Goal: Information Seeking & Learning: Learn about a topic

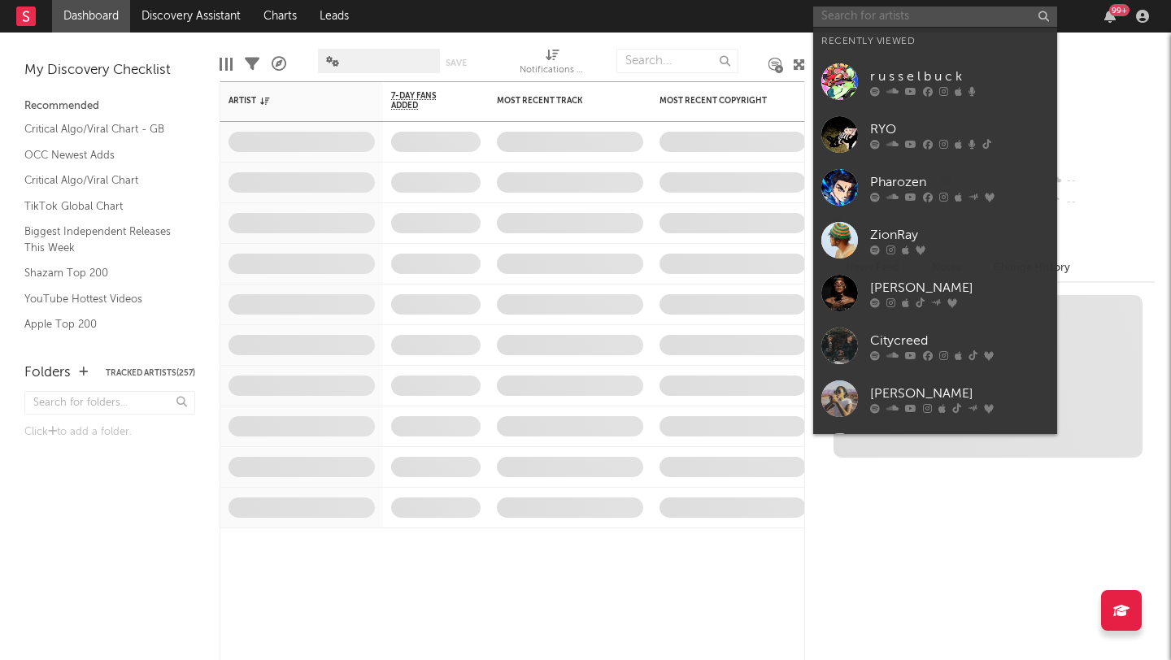
click at [936, 16] on input "text" at bounding box center [935, 17] width 244 height 20
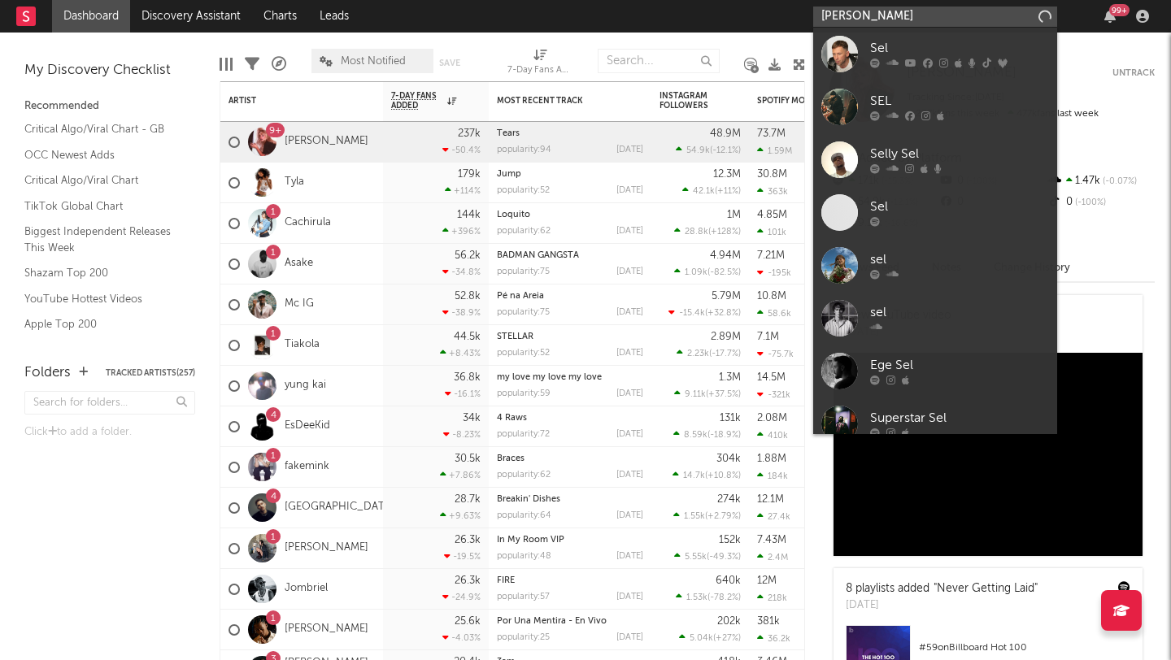
type input "[PERSON_NAME]"
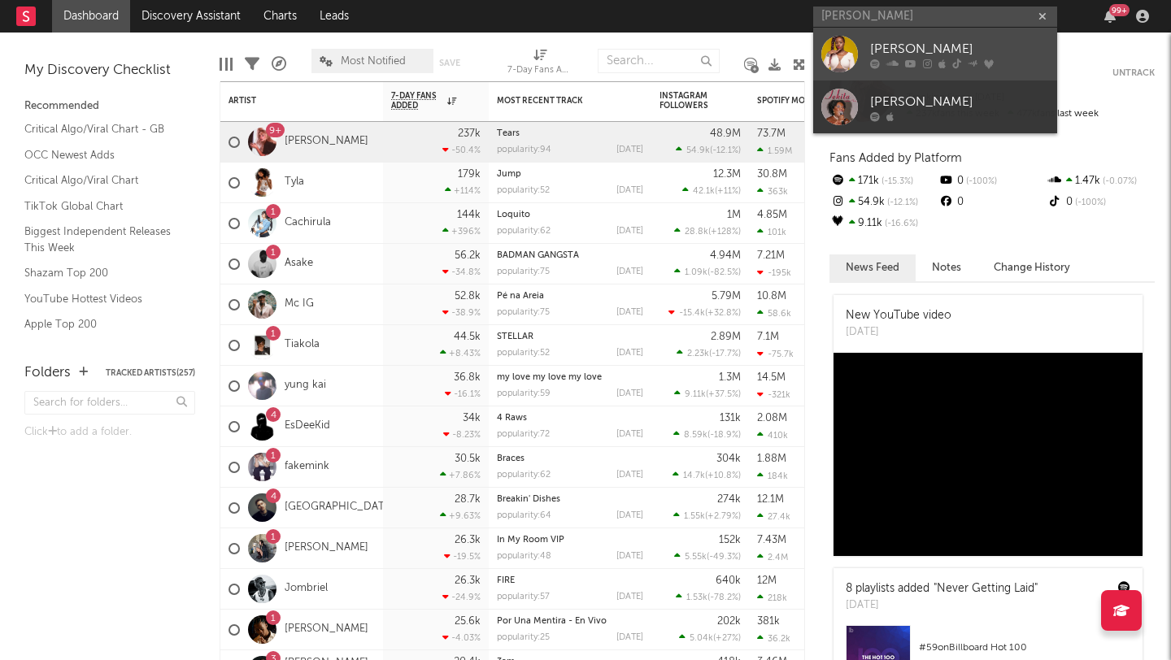
click at [843, 54] on div at bounding box center [839, 54] width 37 height 37
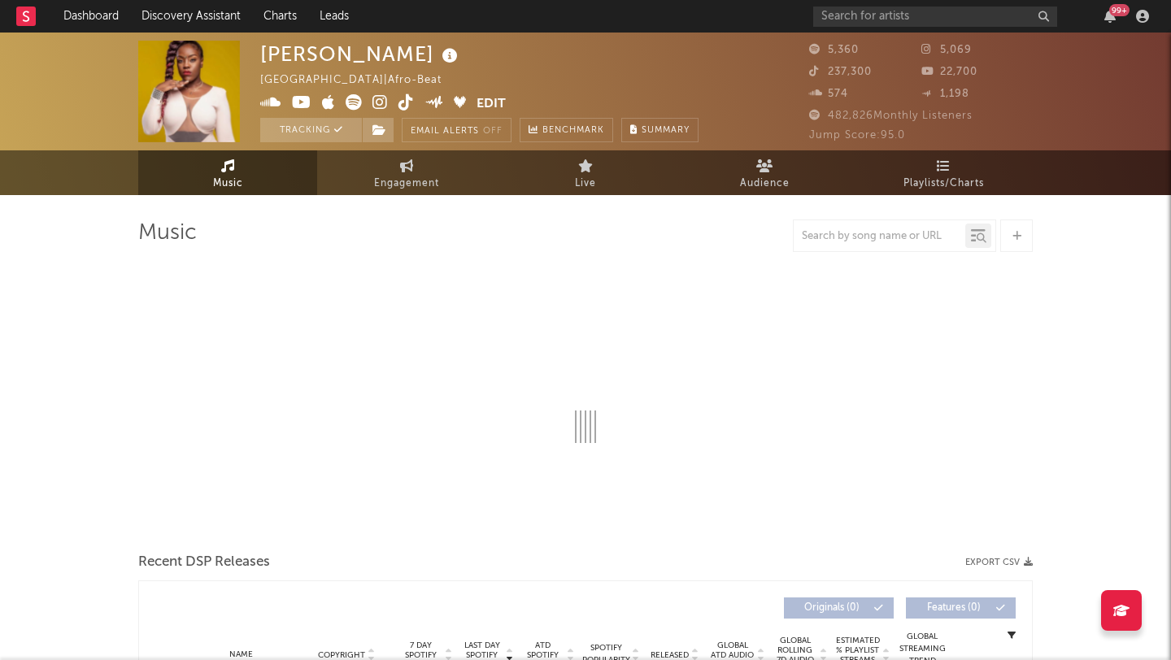
select select "1w"
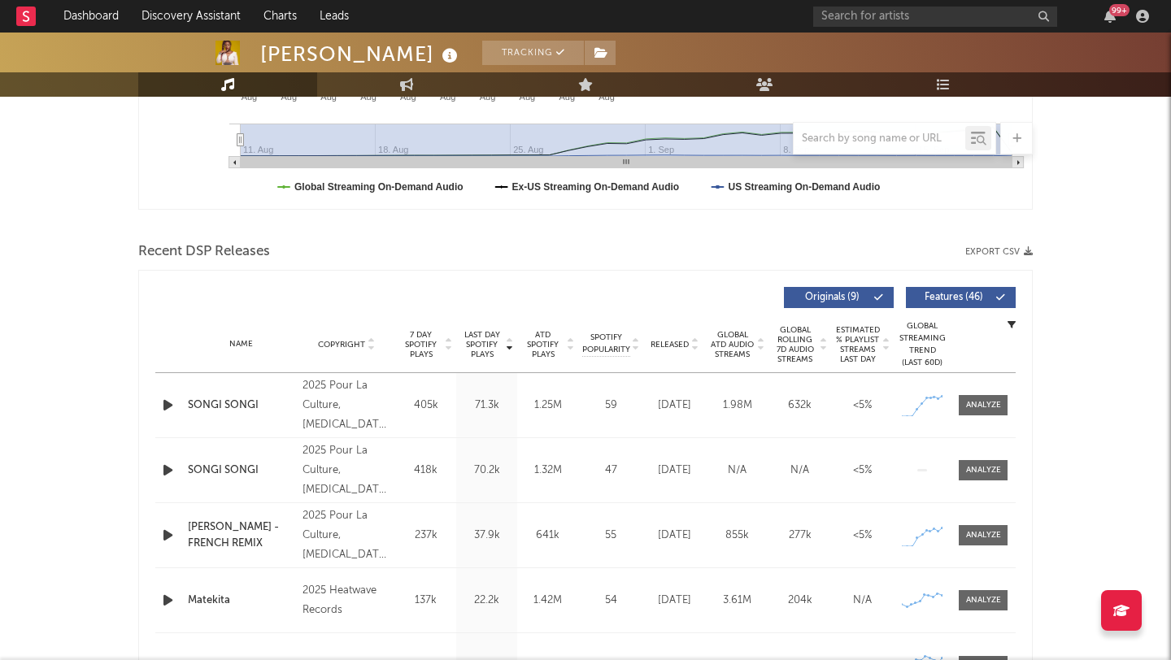
scroll to position [546, 0]
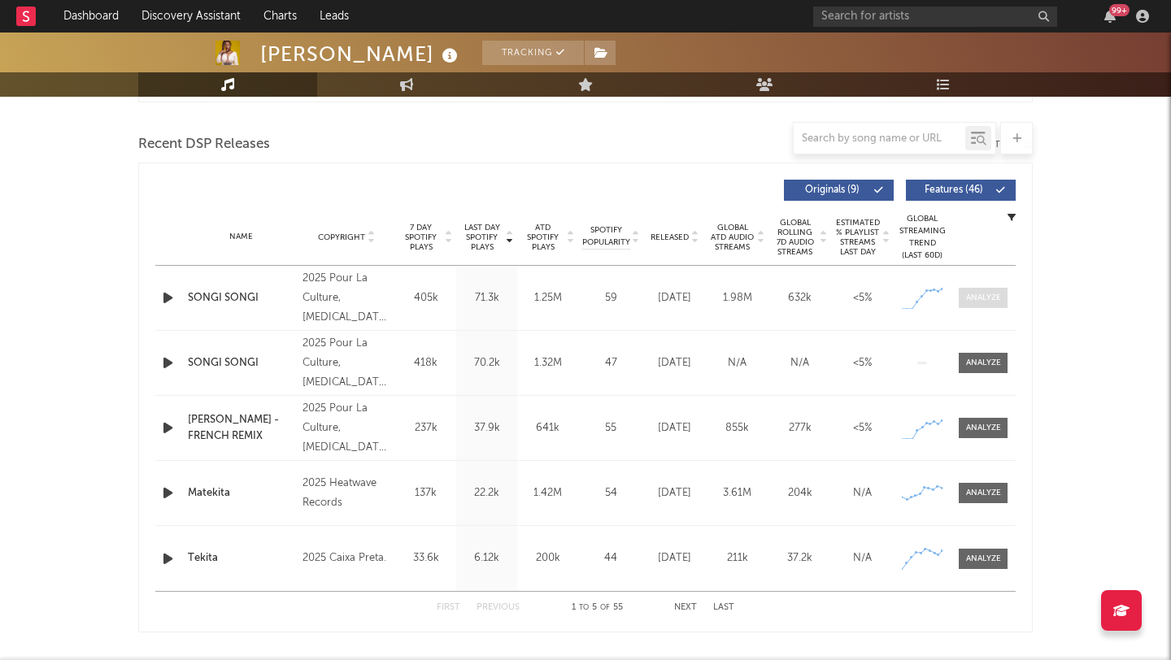
click at [968, 306] on span at bounding box center [983, 298] width 49 height 20
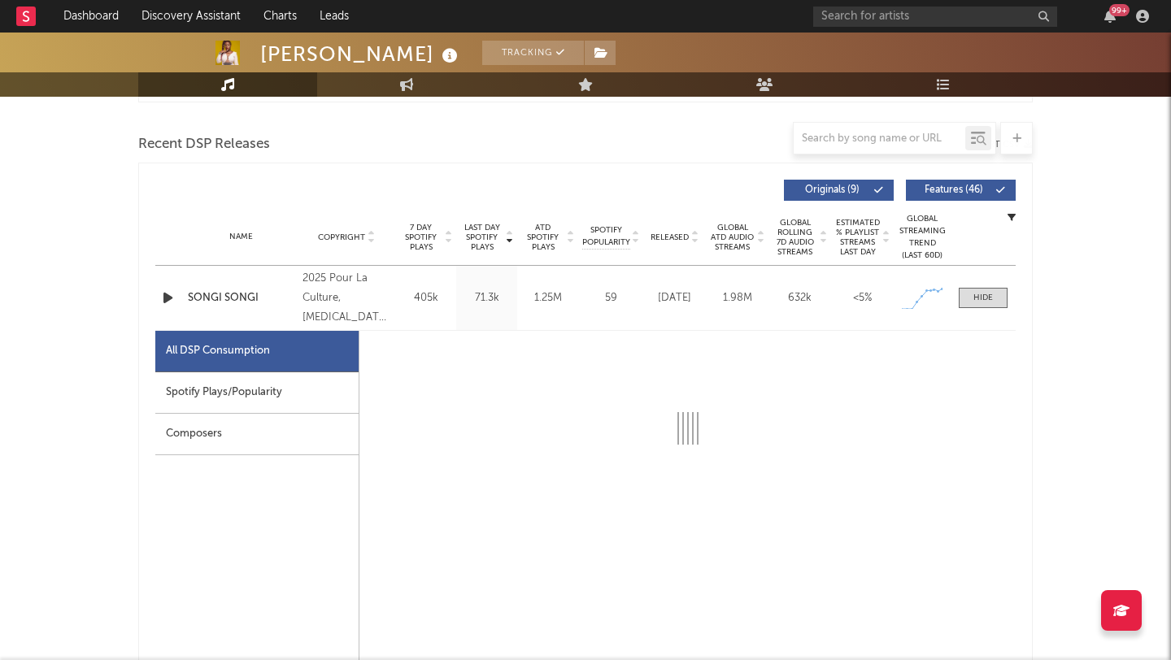
select select "1w"
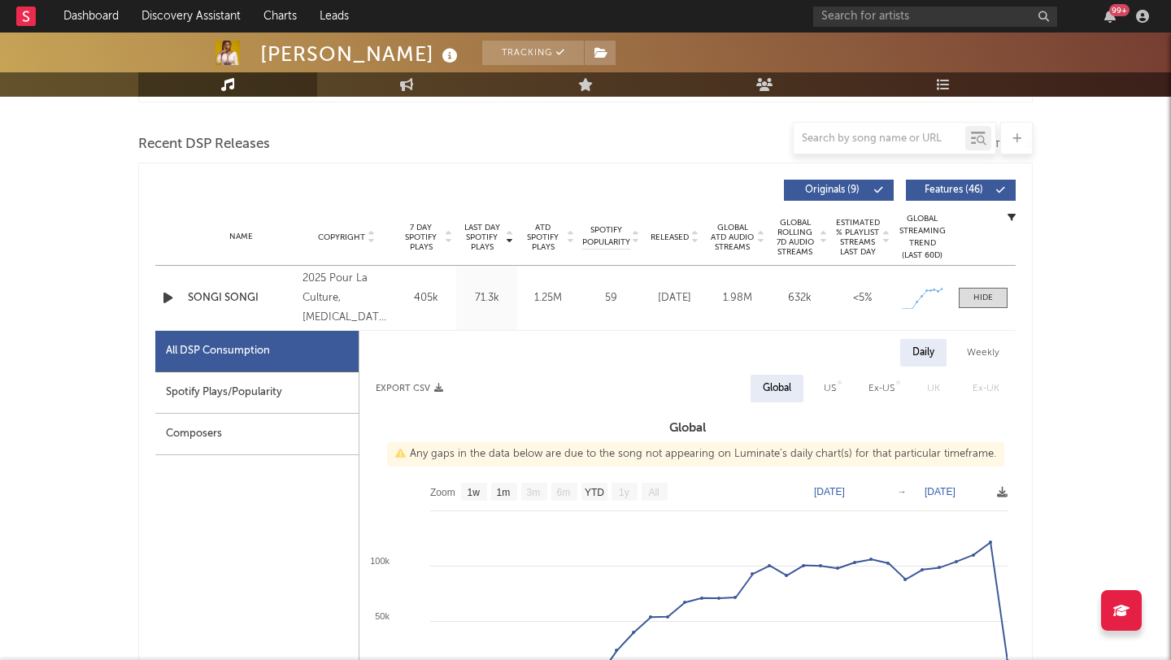
click at [257, 397] on div "Spotify Plays/Popularity" at bounding box center [256, 392] width 203 height 41
select select "1w"
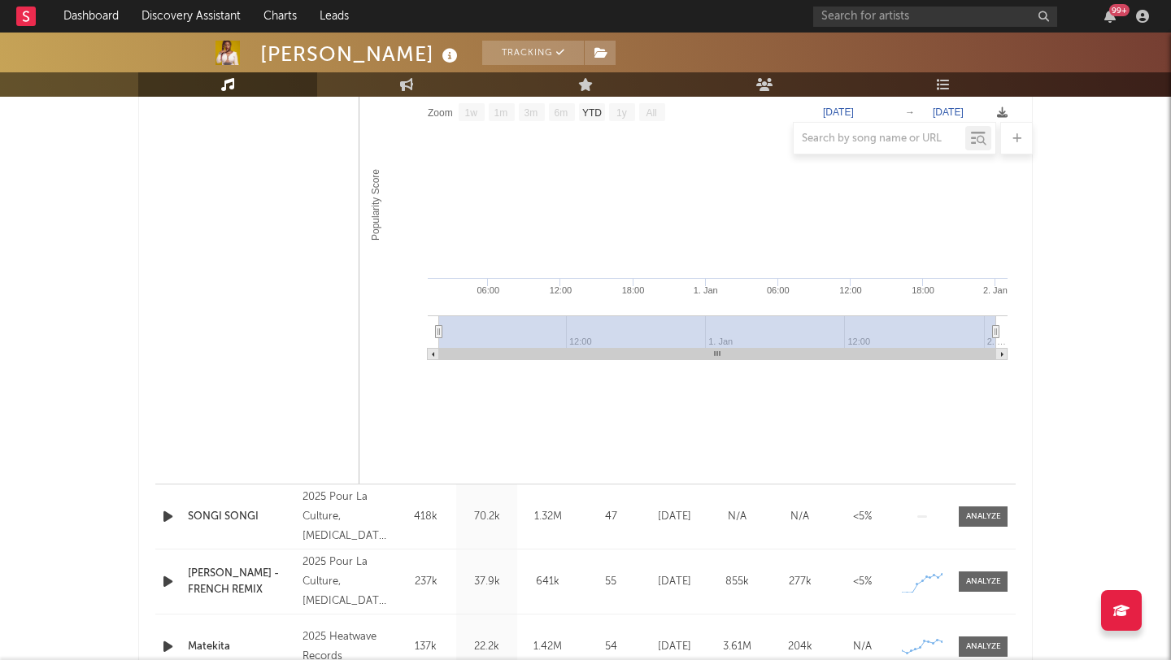
scroll to position [1327, 0]
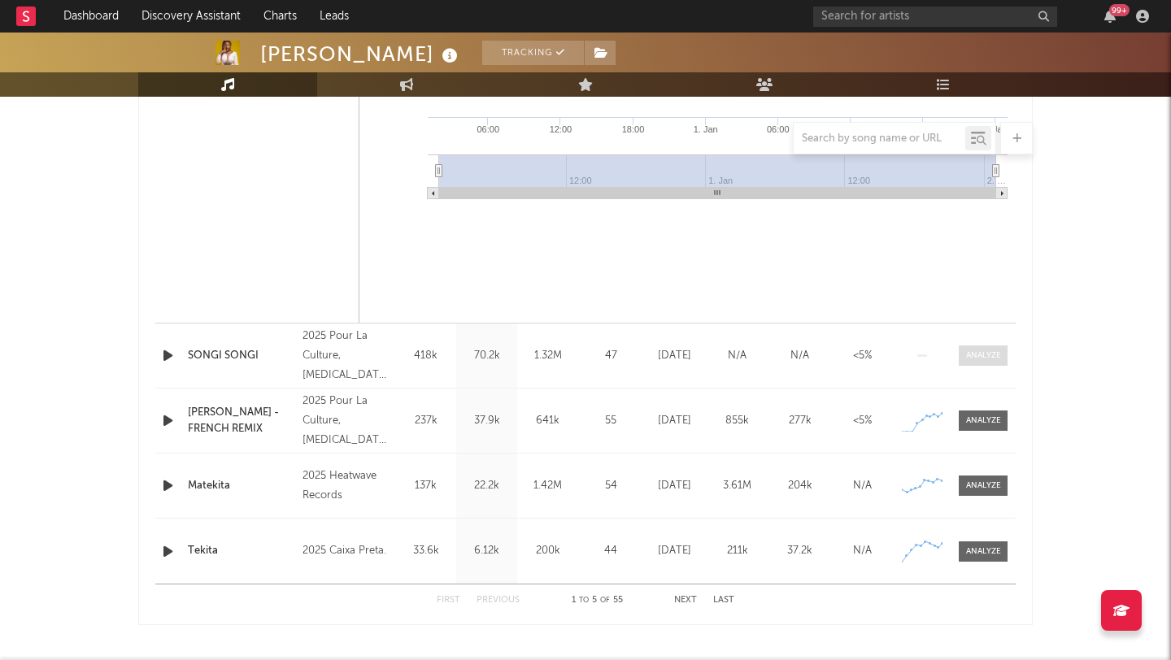
click at [993, 363] on span at bounding box center [983, 356] width 49 height 20
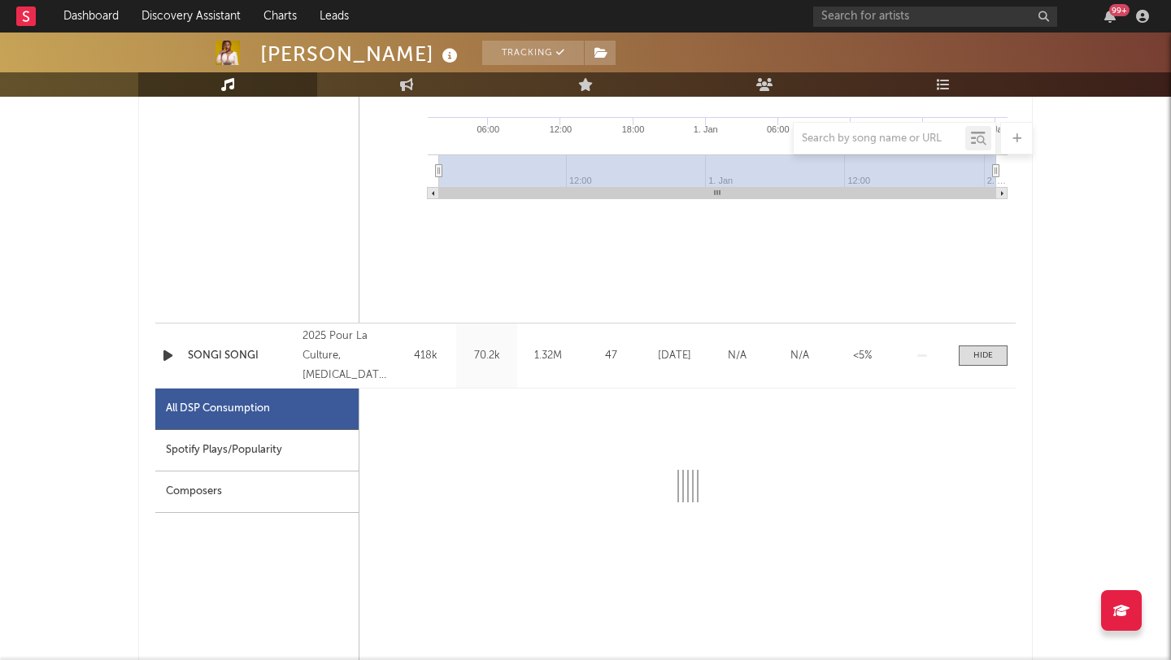
select select "1w"
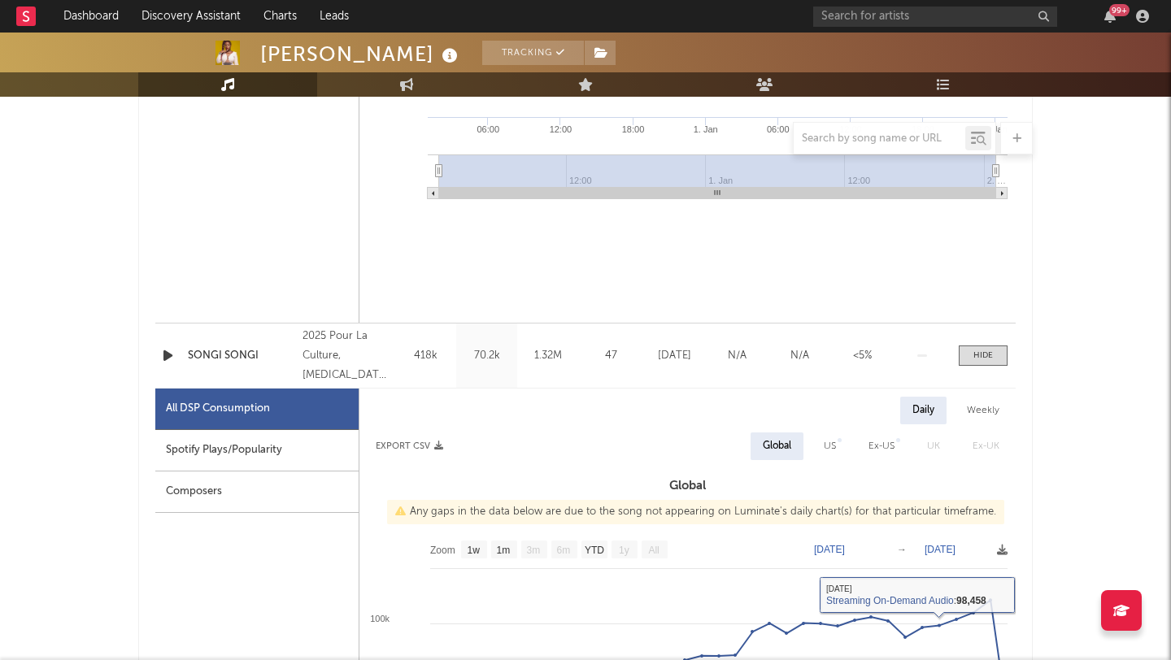
click at [290, 447] on div "Spotify Plays/Popularity" at bounding box center [256, 450] width 203 height 41
select select "1w"
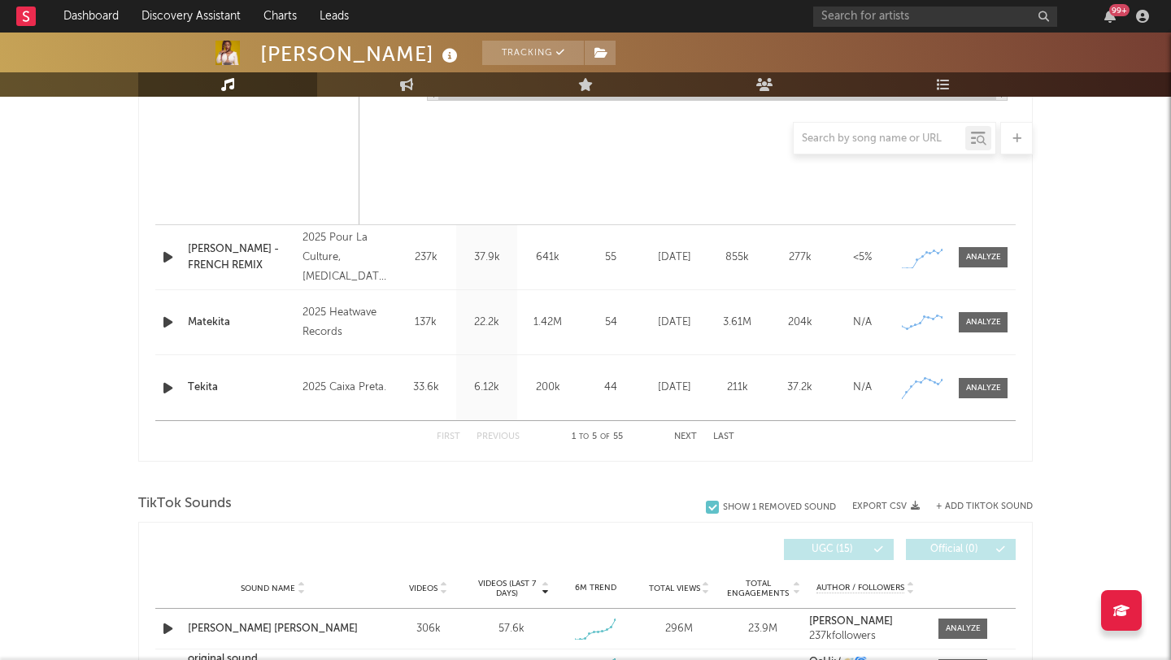
scroll to position [2262, 0]
click at [749, 276] on div "Name SONGI SONGI - FRENCH REMIX Copyright 2025 Pour La Culture, Muse Lab Label …" at bounding box center [585, 259] width 860 height 64
click at [964, 258] on span at bounding box center [983, 259] width 49 height 20
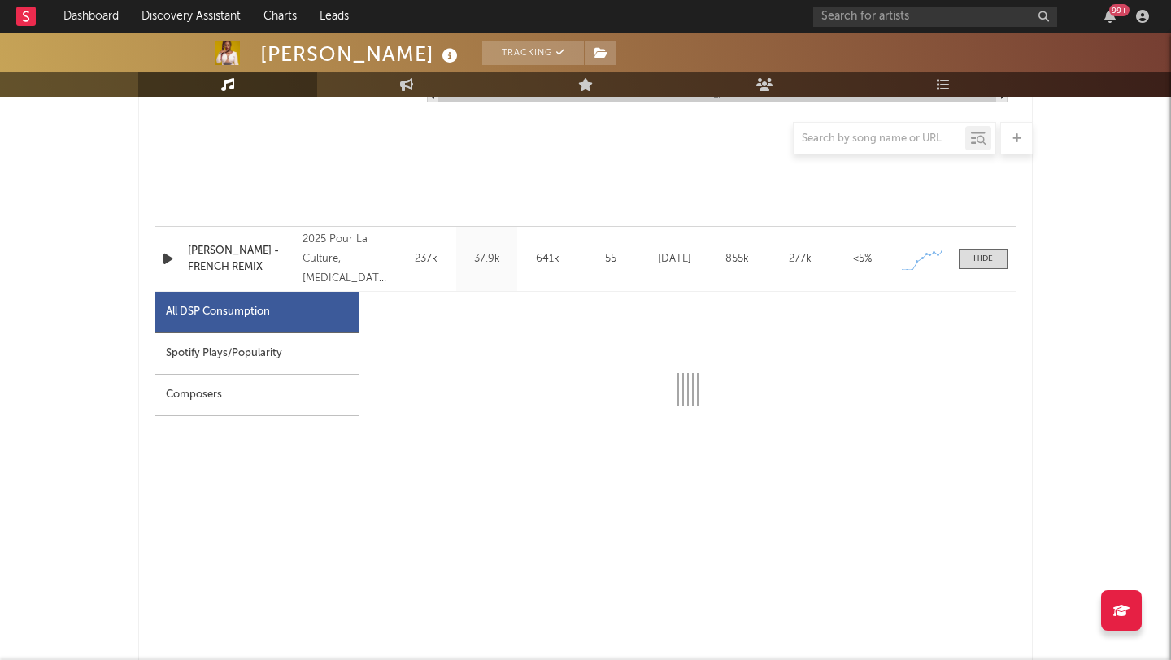
click at [168, 346] on div "Spotify Plays/Popularity" at bounding box center [256, 353] width 203 height 41
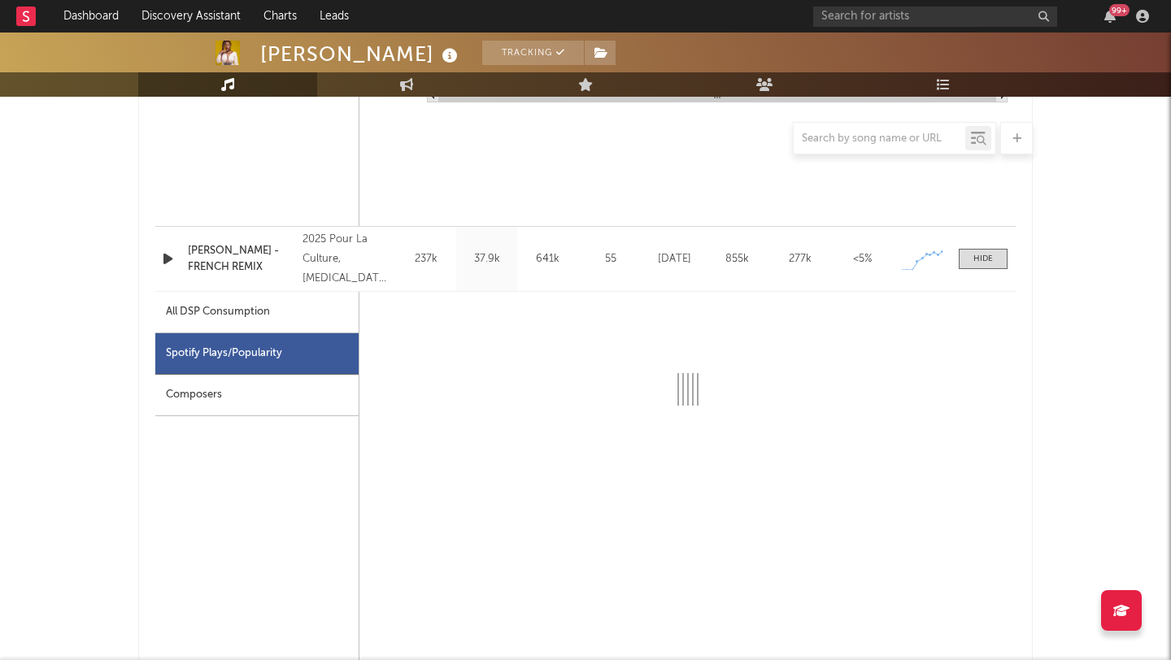
select select "1w"
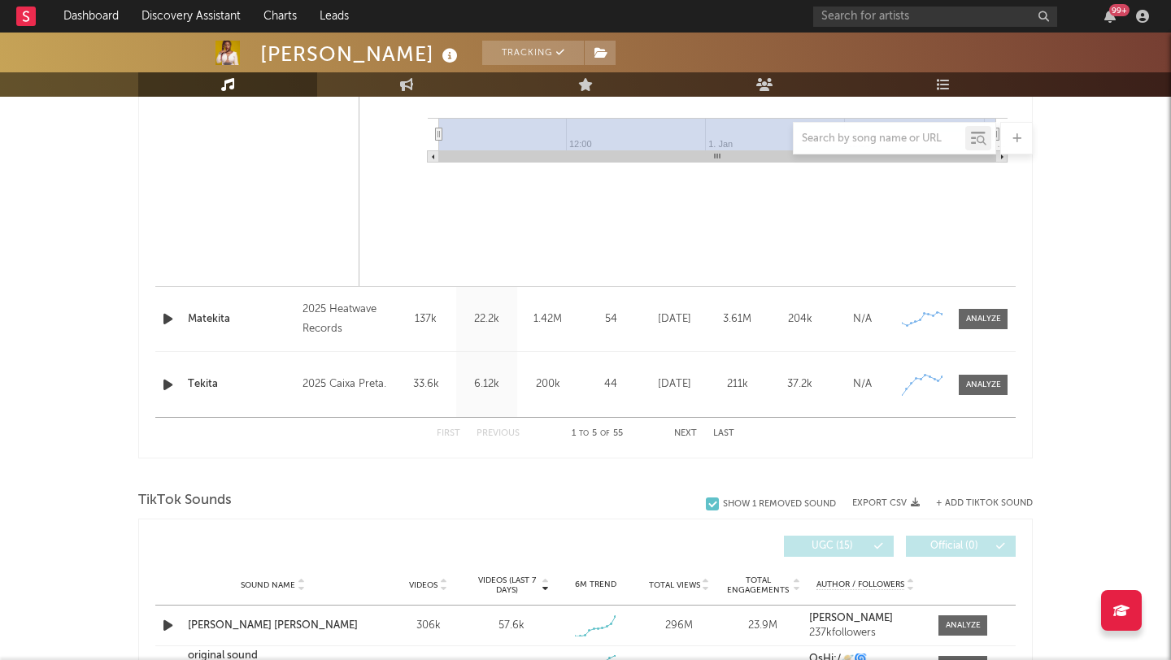
scroll to position [3087, 0]
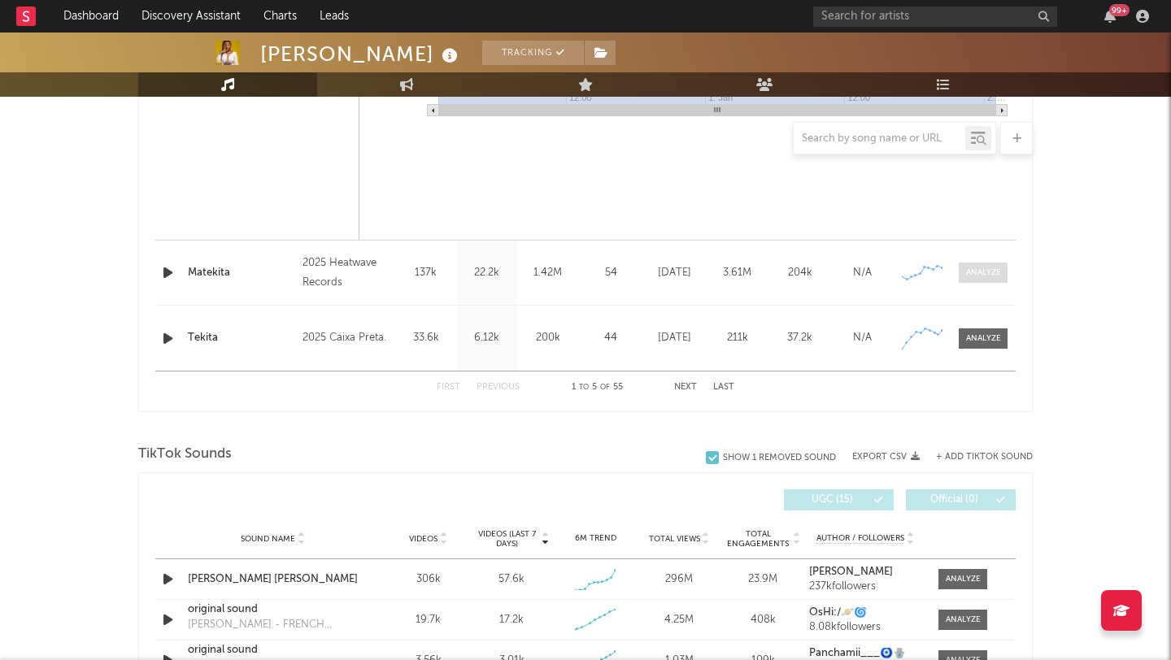
click at [970, 274] on div at bounding box center [983, 273] width 35 height 12
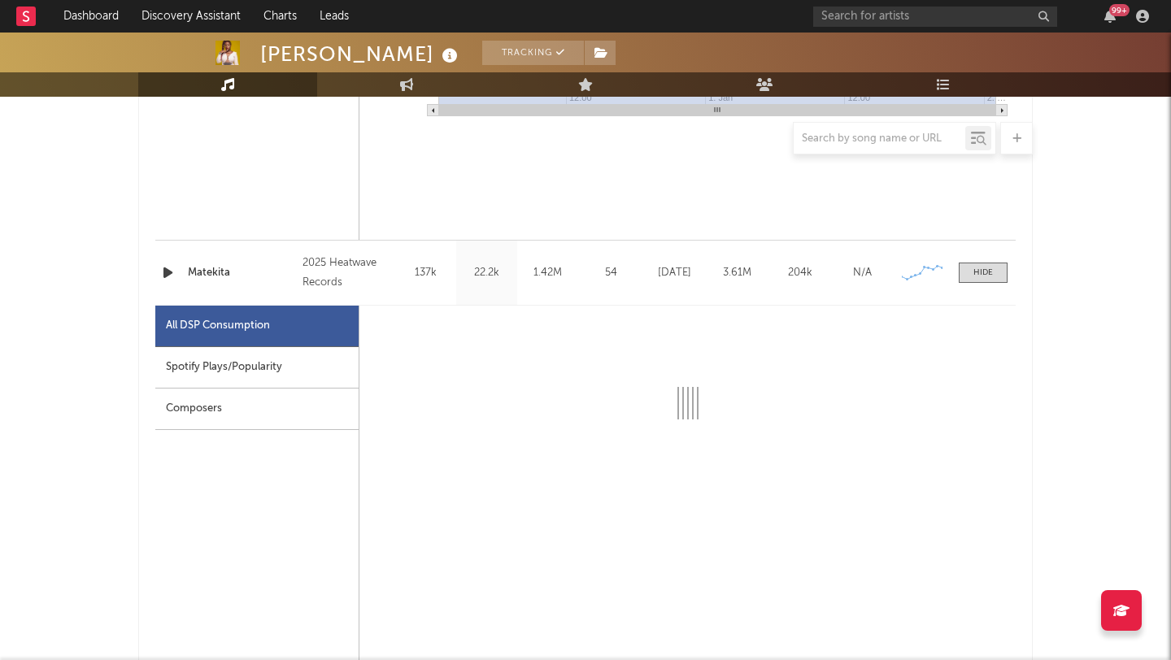
select select "1w"
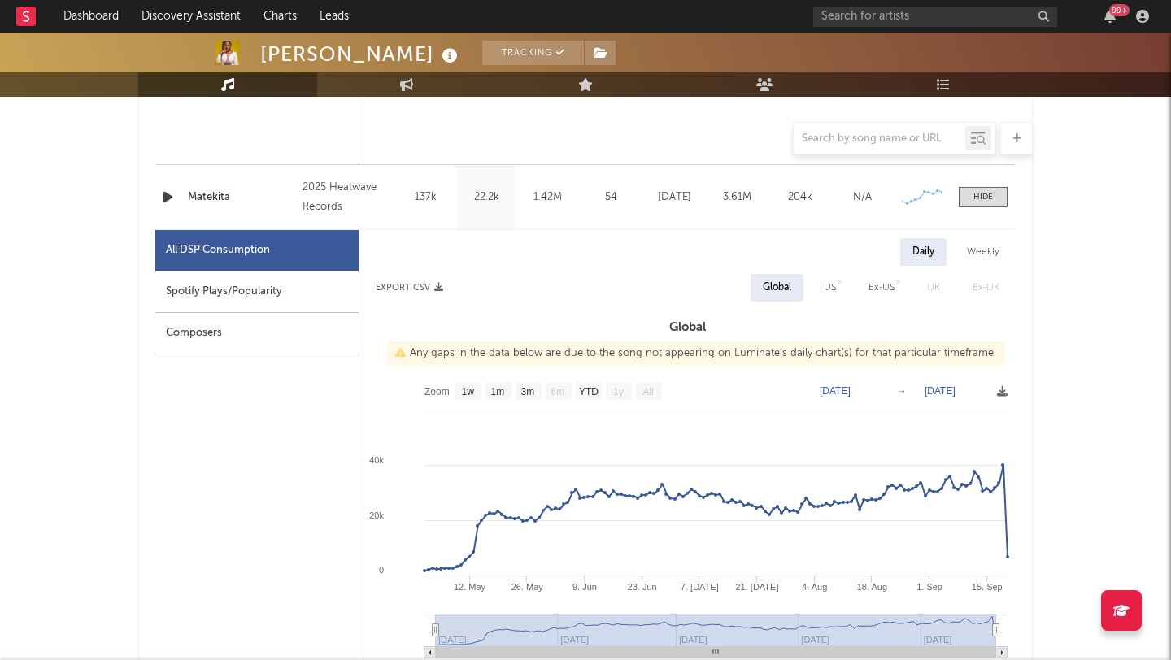
scroll to position [3165, 0]
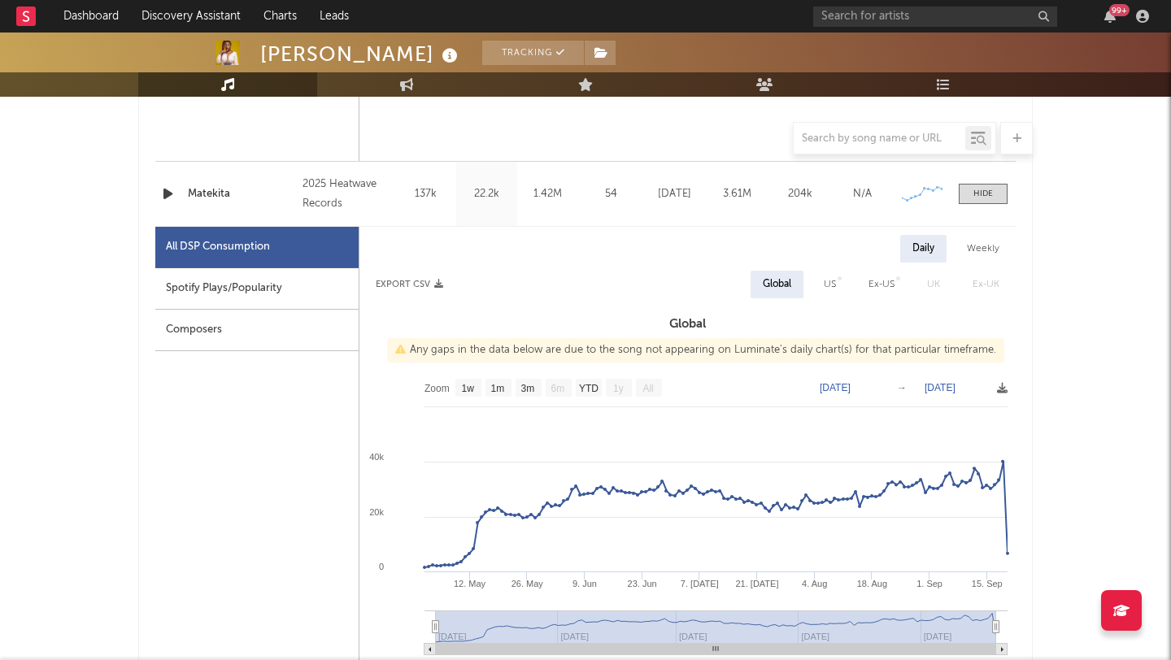
click at [259, 299] on div "Spotify Plays/Popularity" at bounding box center [256, 288] width 203 height 41
select select "1w"
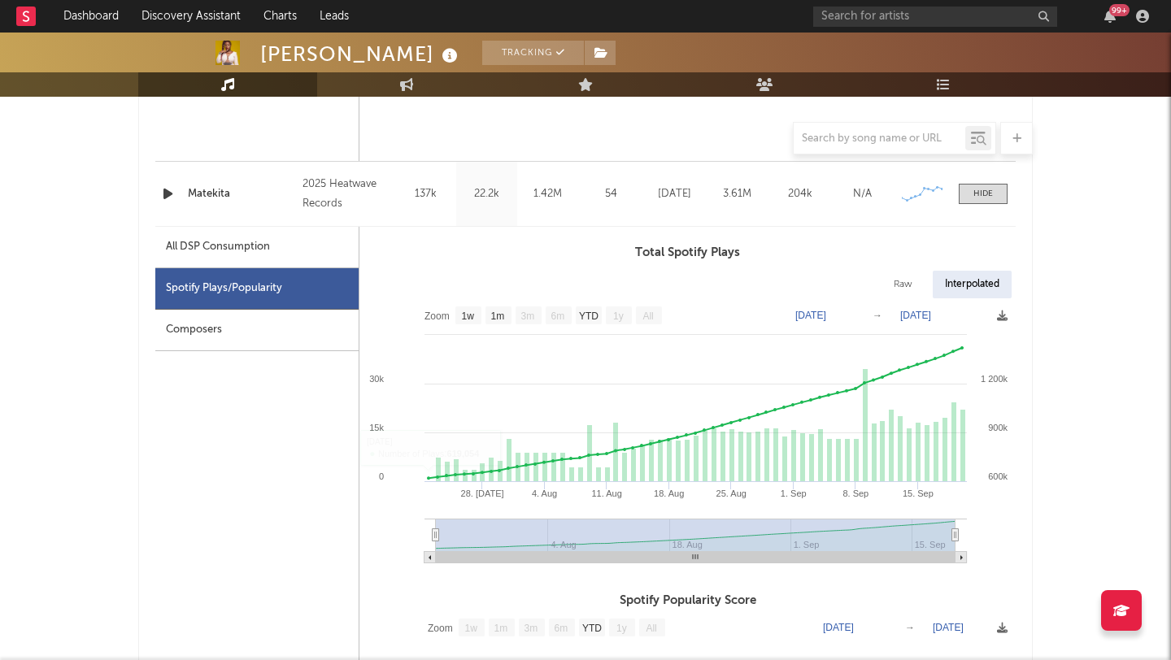
click at [213, 232] on div "All DSP Consumption" at bounding box center [256, 247] width 203 height 41
select select "1w"
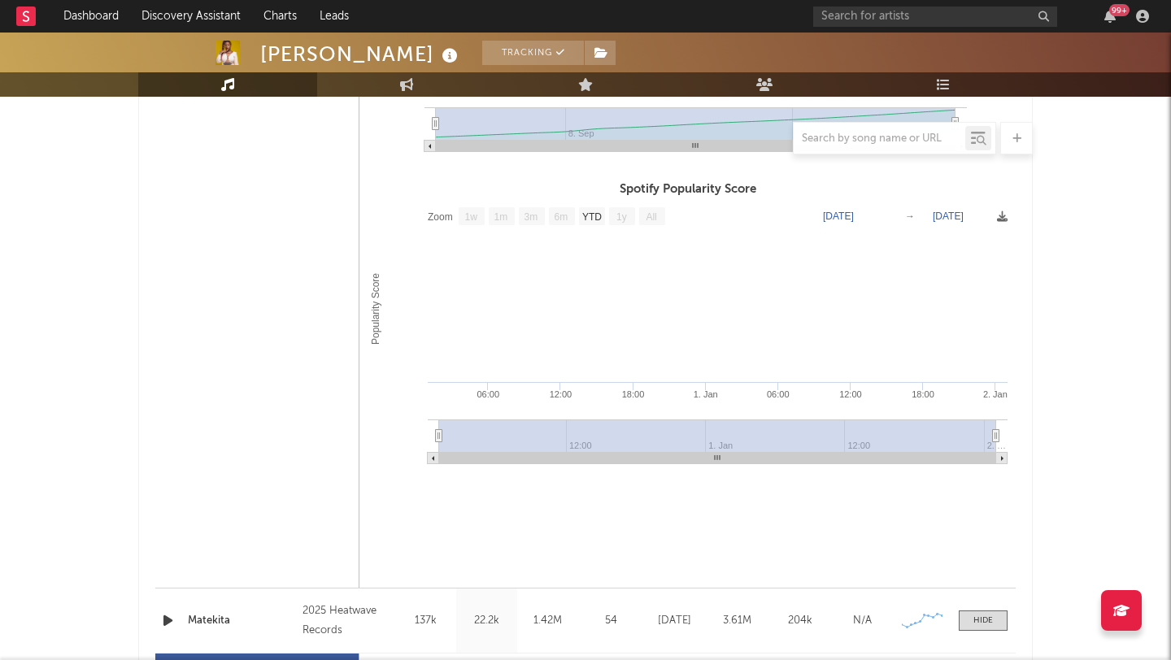
scroll to position [2499, 0]
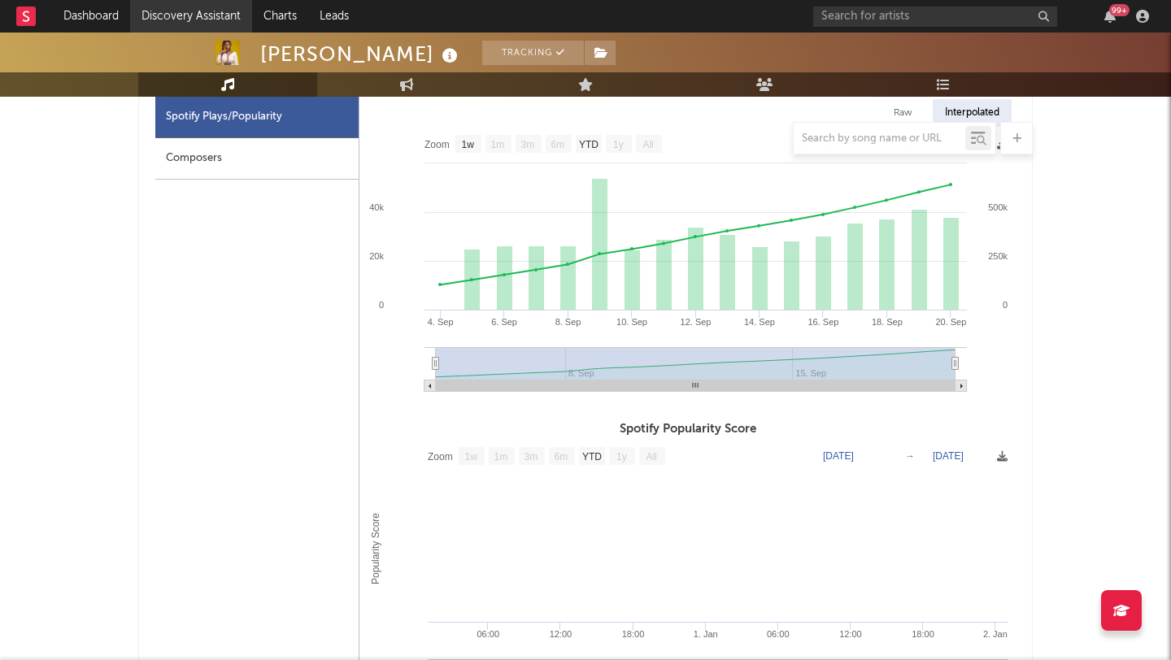
click at [205, 15] on link "Discovery Assistant" at bounding box center [191, 16] width 122 height 33
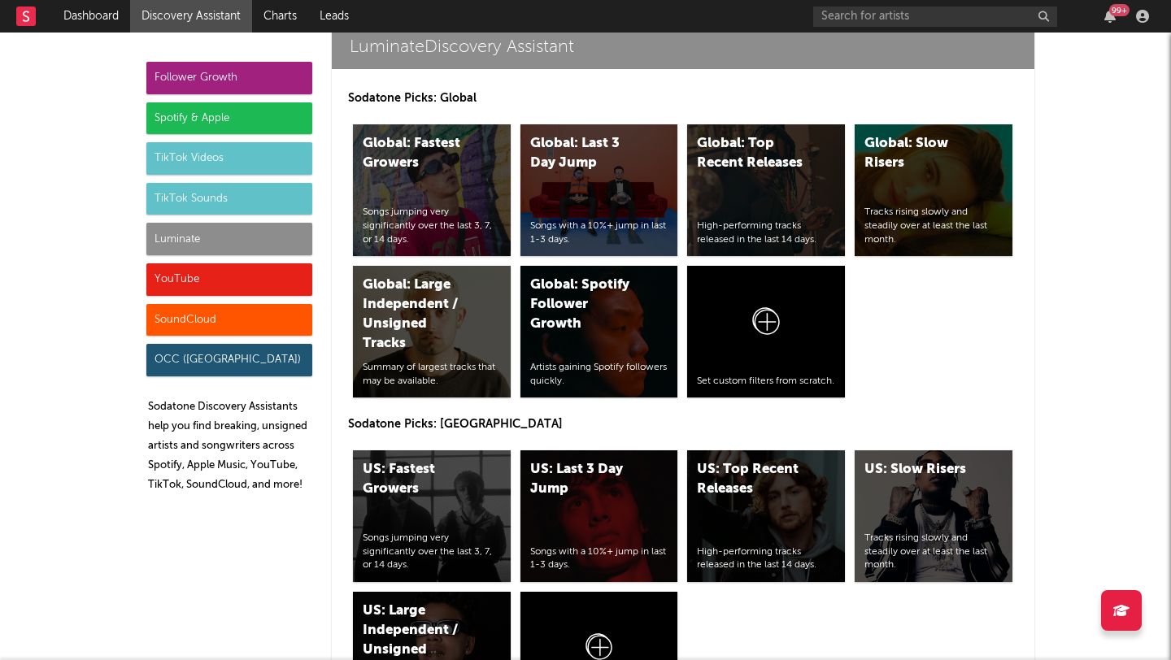
scroll to position [7265, 0]
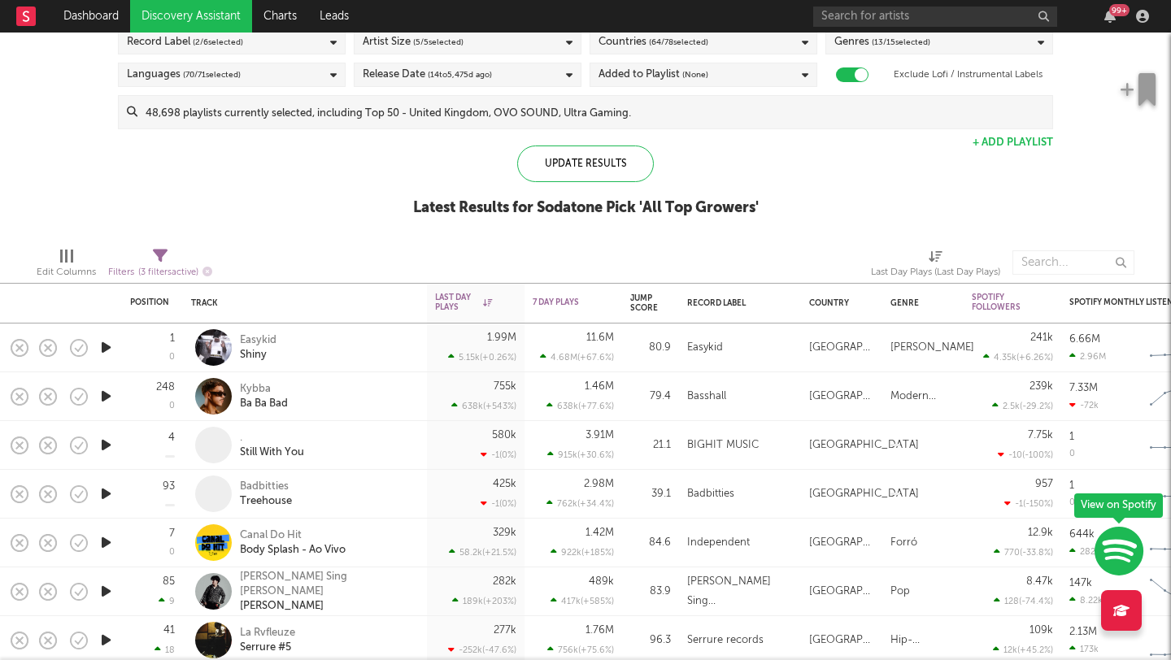
click at [108, 394] on icon "button" at bounding box center [106, 396] width 17 height 20
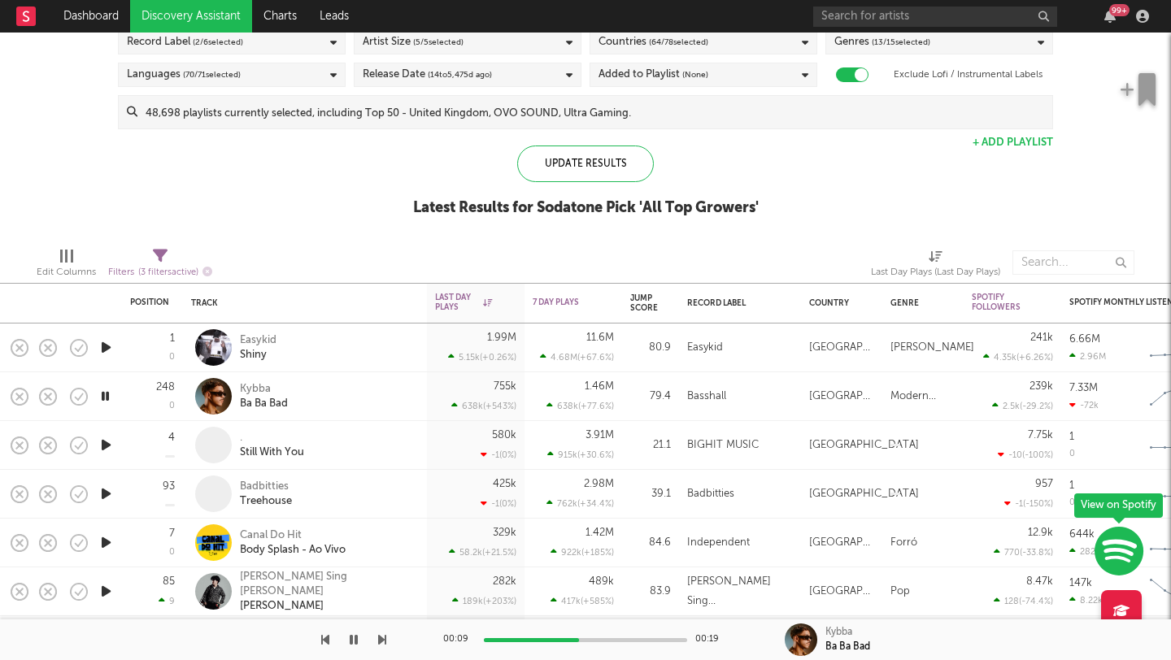
click at [411, 405] on div "Kybba Ba Ba Bad" at bounding box center [327, 396] width 175 height 29
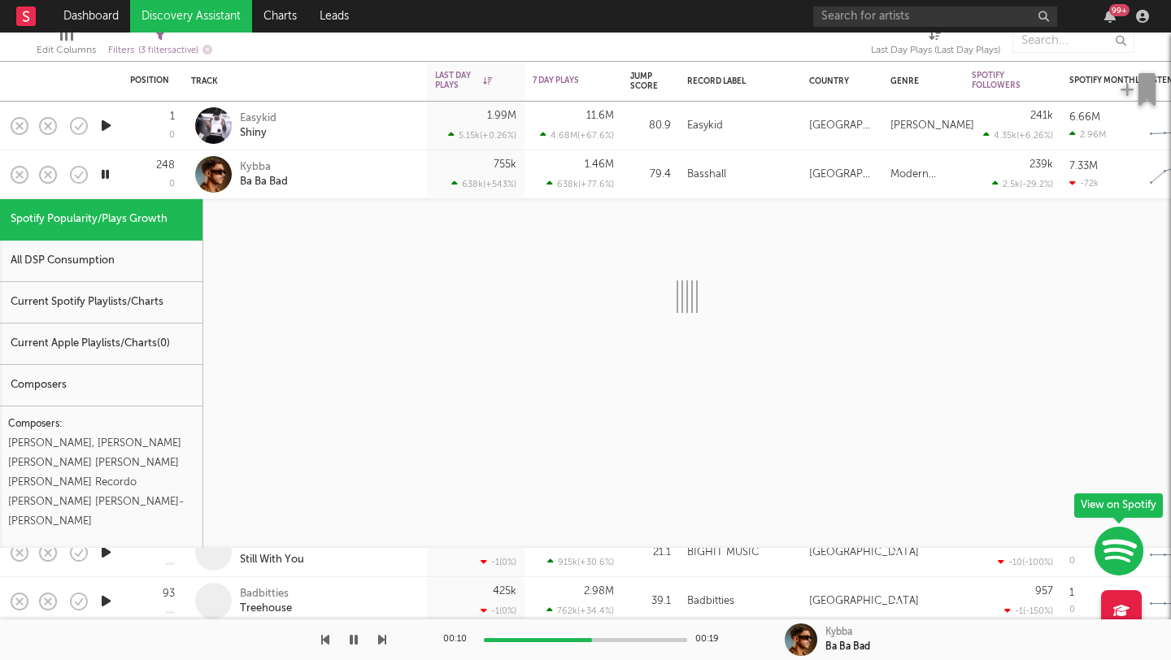
select select "1w"
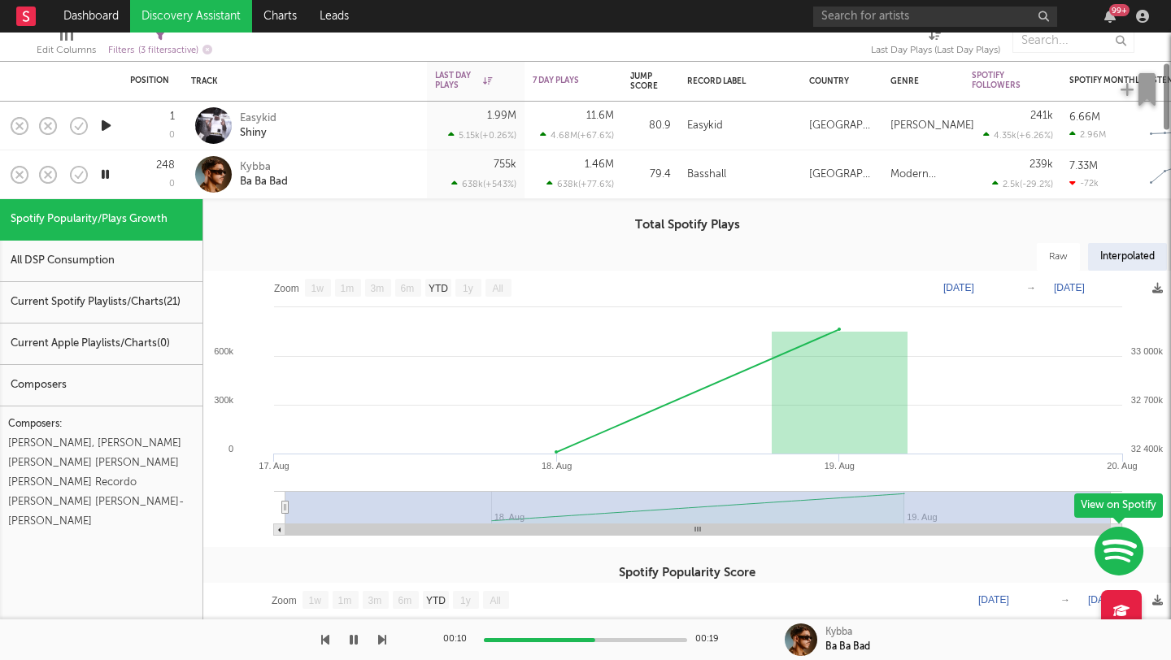
click at [78, 270] on div "All DSP Consumption" at bounding box center [101, 261] width 202 height 41
select select "6m"
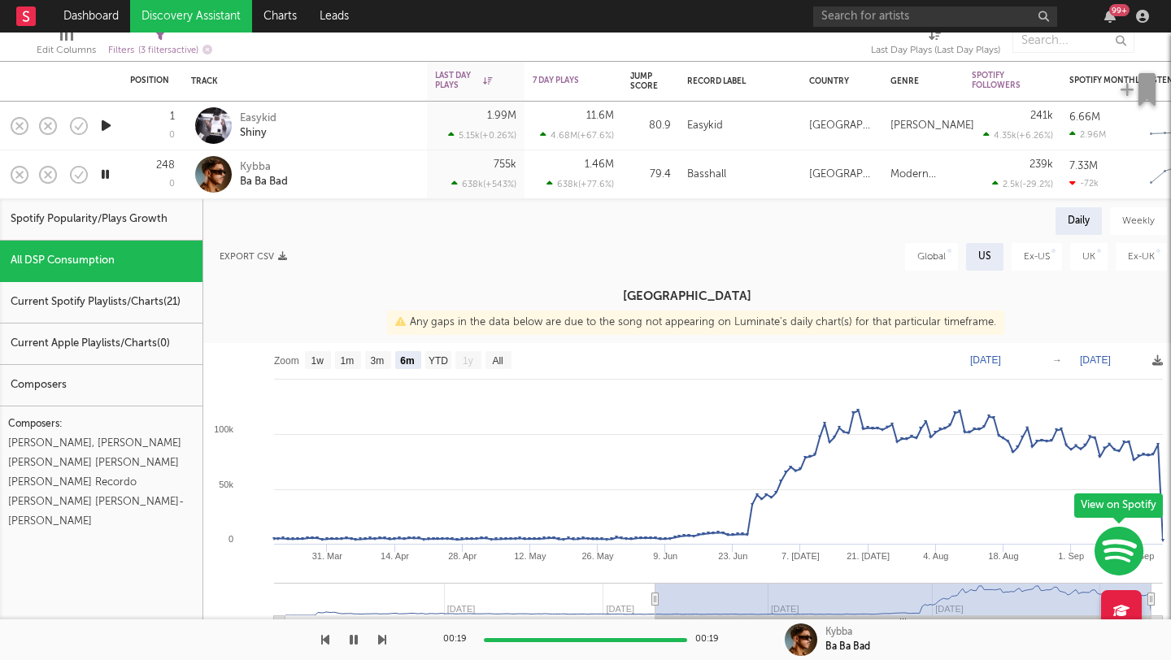
click at [102, 175] on icon "button" at bounding box center [105, 174] width 15 height 20
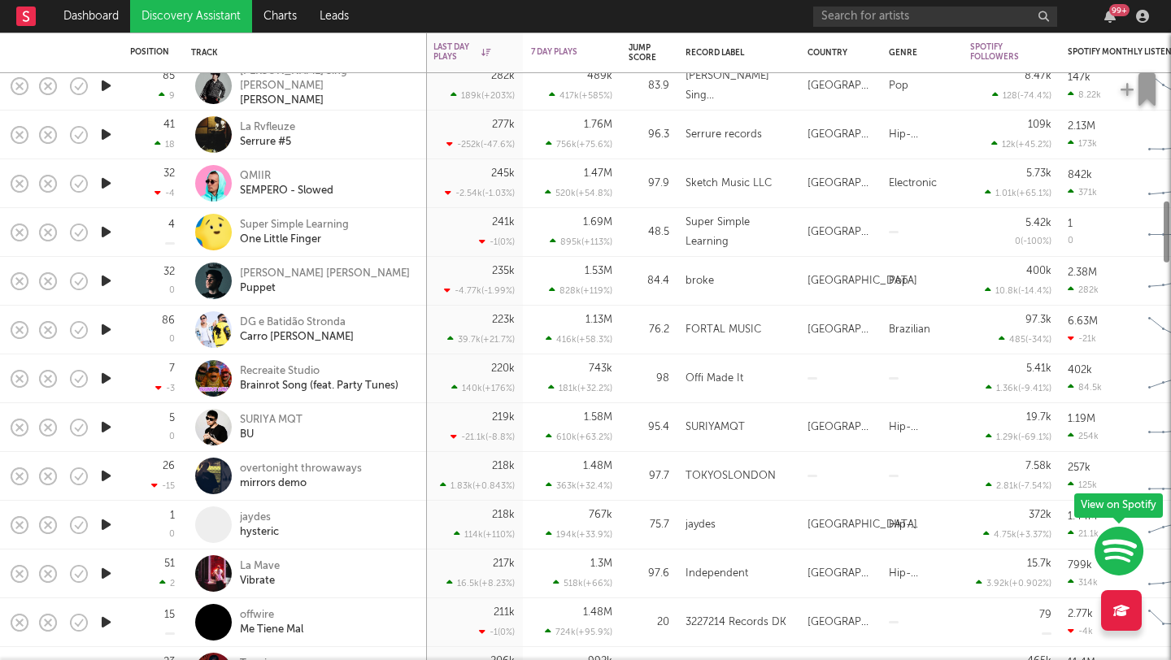
select select "1w"
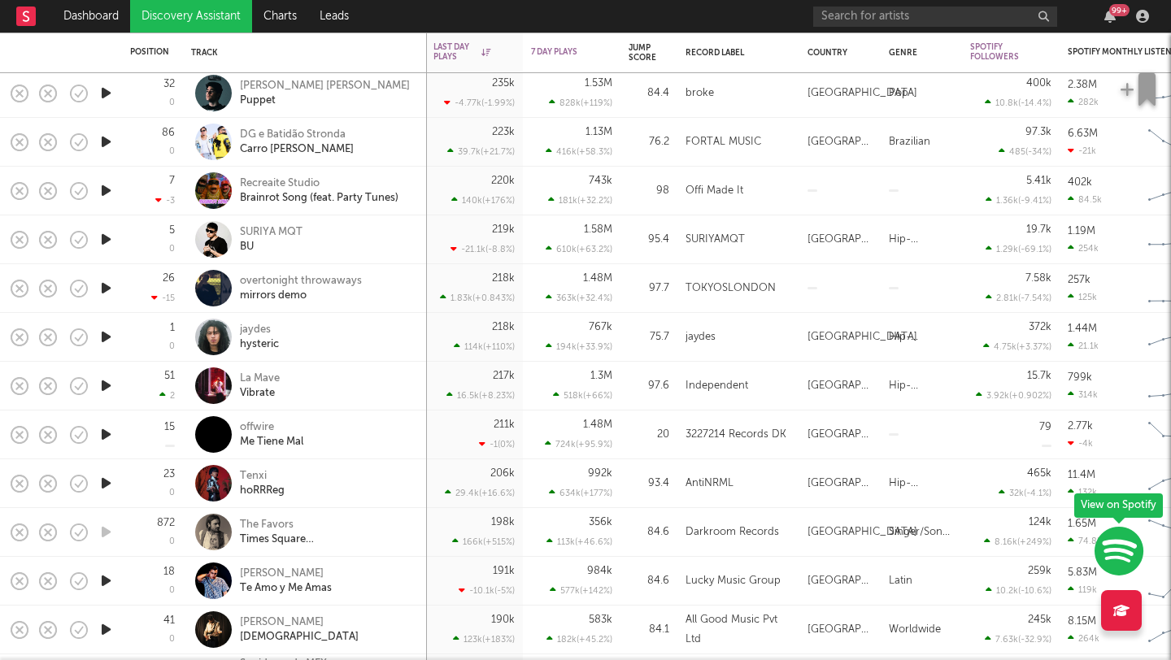
click at [110, 334] on icon "button" at bounding box center [106, 337] width 17 height 20
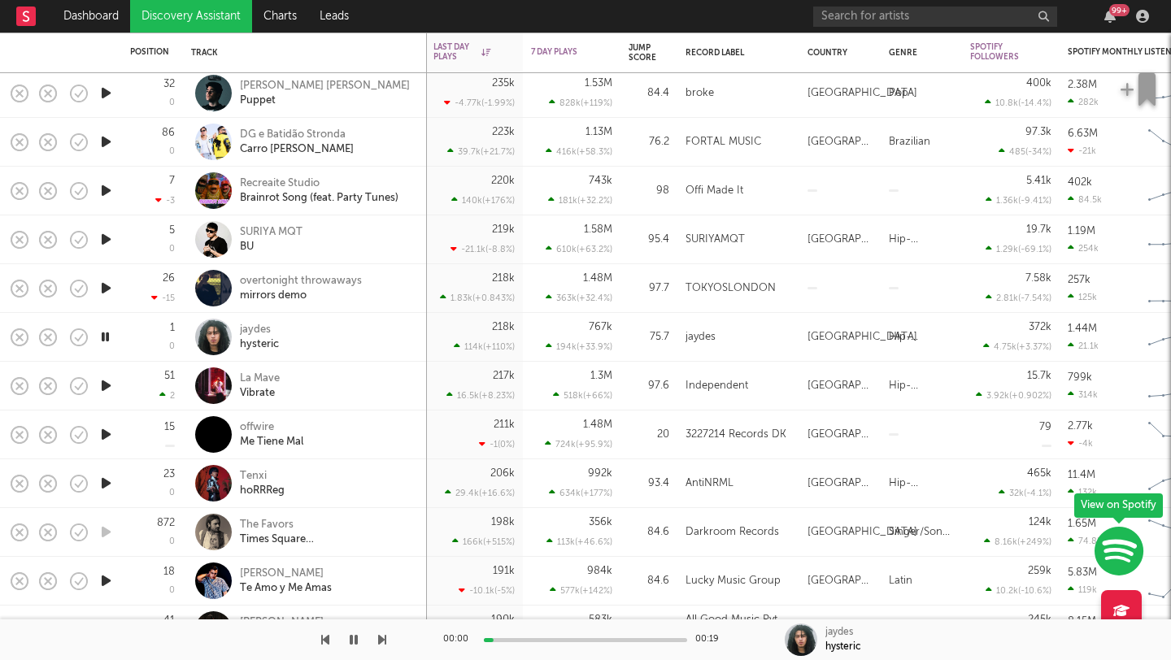
click at [110, 334] on icon "button" at bounding box center [105, 337] width 15 height 20
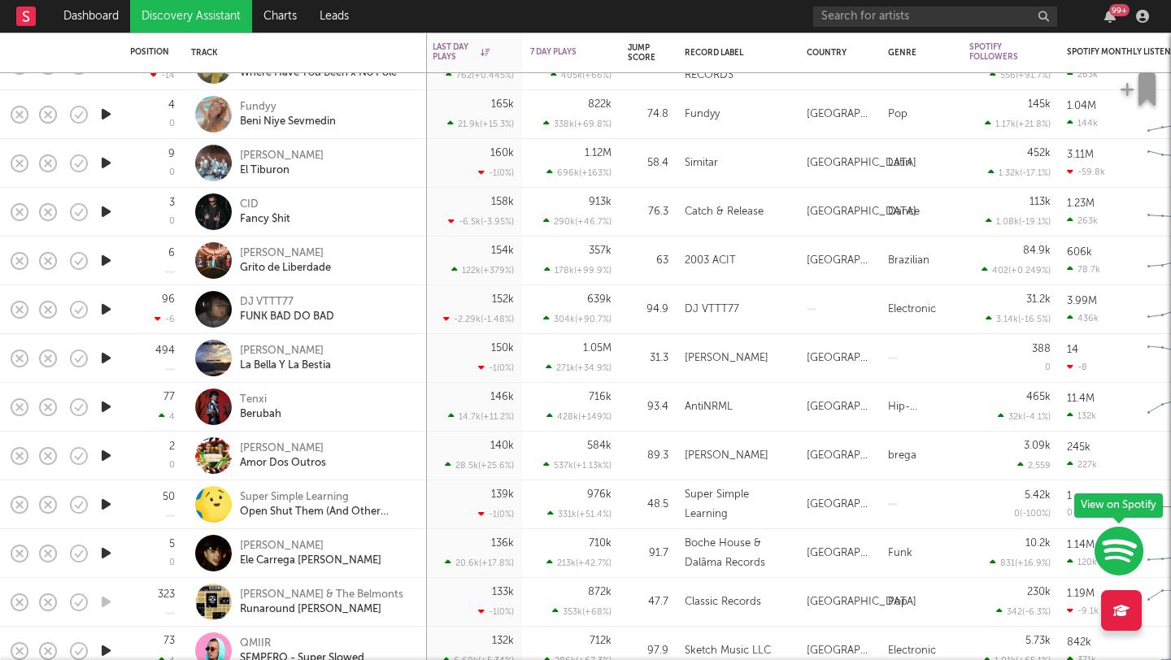
click at [352, 424] on div "Tenxi Berubah" at bounding box center [305, 407] width 228 height 48
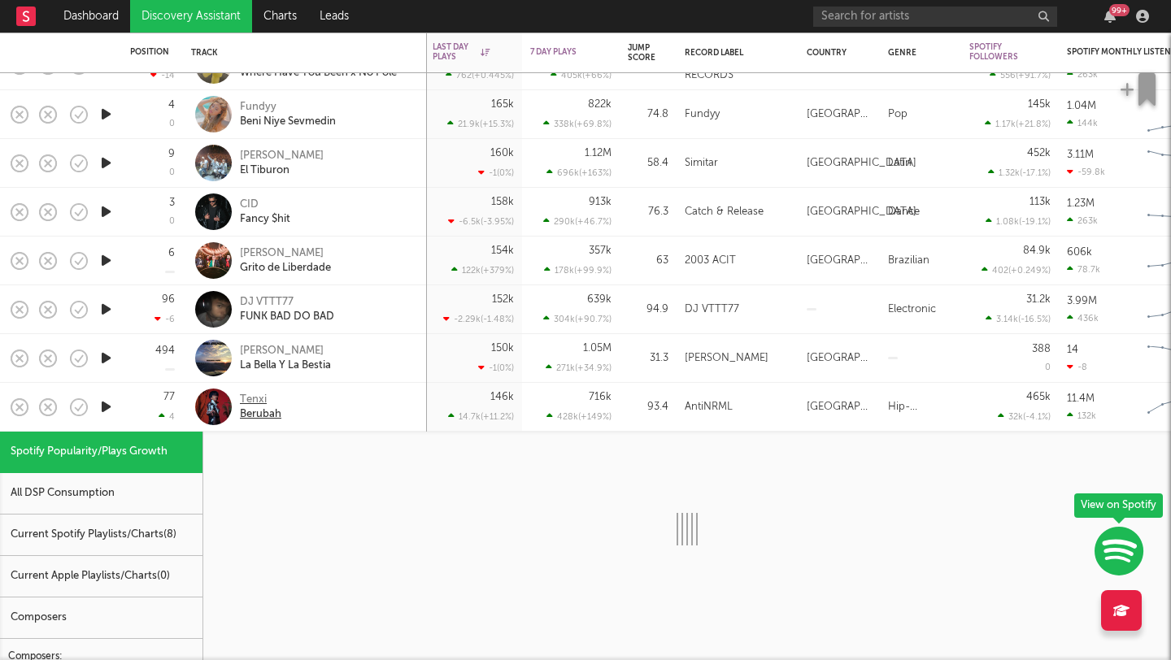
click at [259, 400] on div "Tenxi" at bounding box center [260, 400] width 41 height 15
select select "1w"
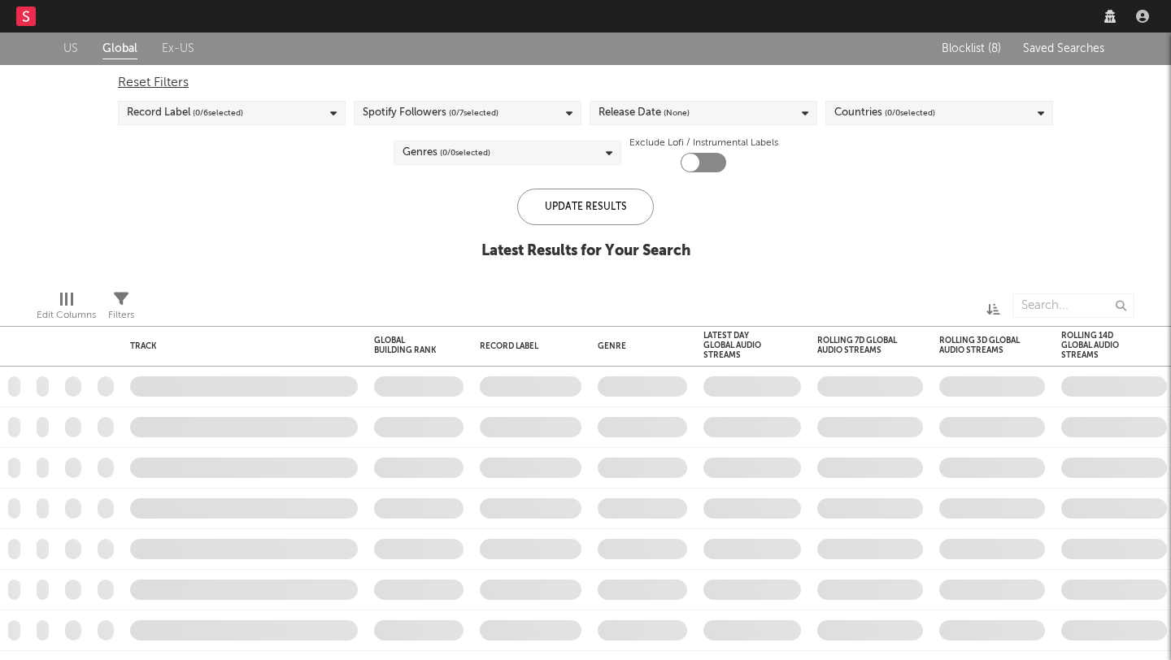
checkbox input "true"
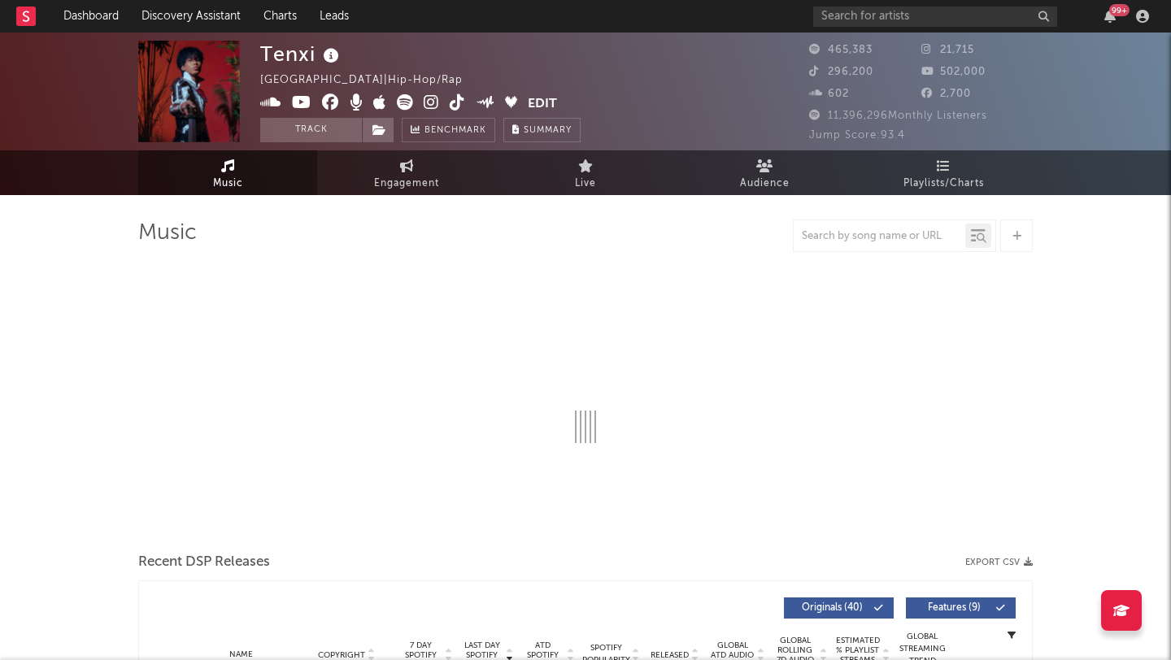
select select "6m"
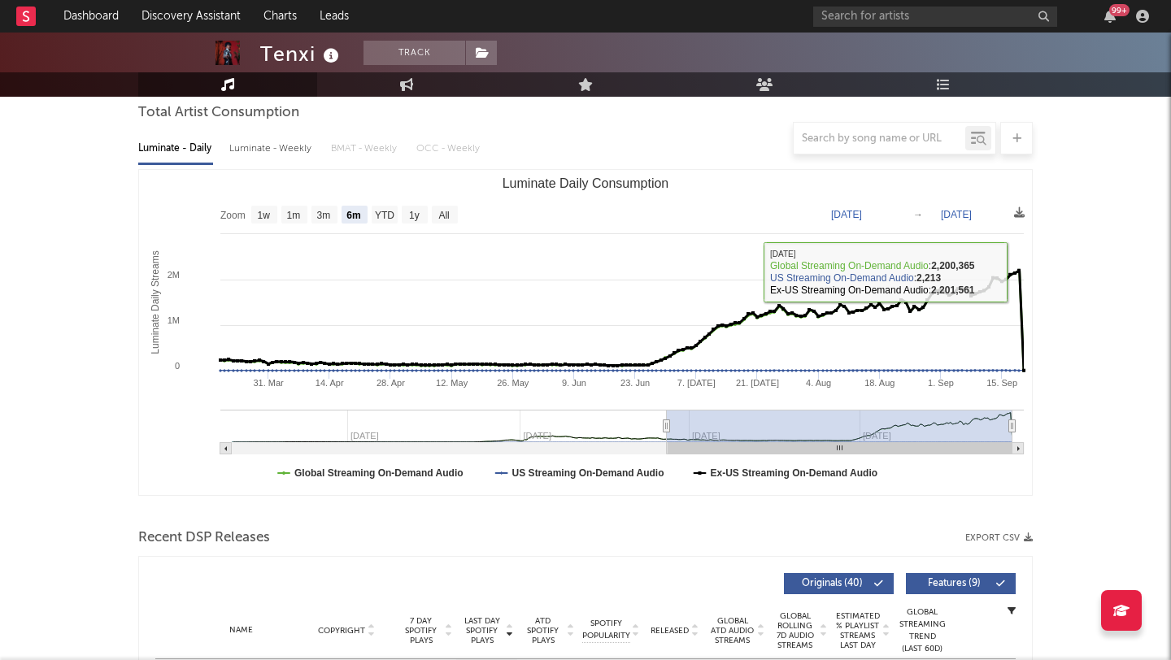
scroll to position [604, 0]
